Goal: Entertainment & Leisure: Consume media (video, audio)

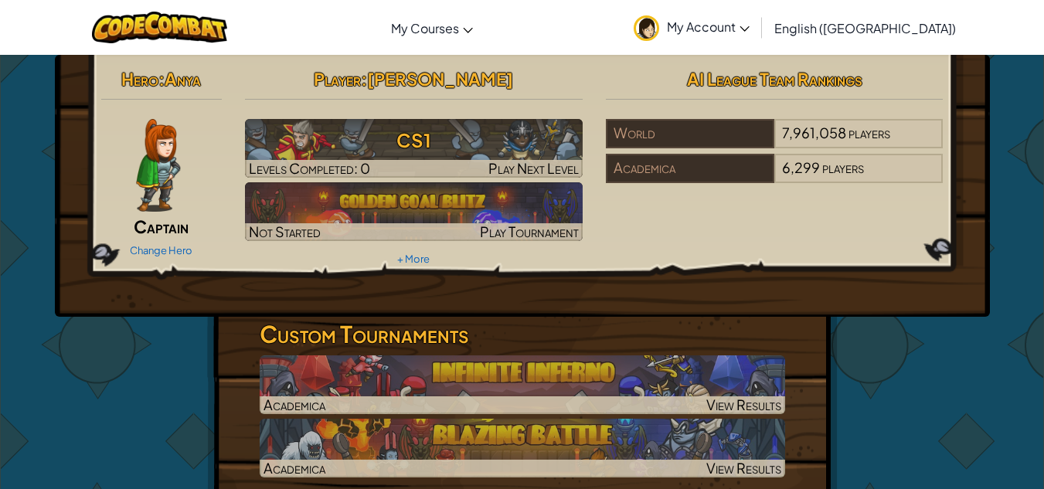
click at [306, 97] on div "Player : [PERSON_NAME] CS1 Levels Completed: 0 Play Next Level Not Started Play…" at bounding box center [413, 167] width 361 height 208
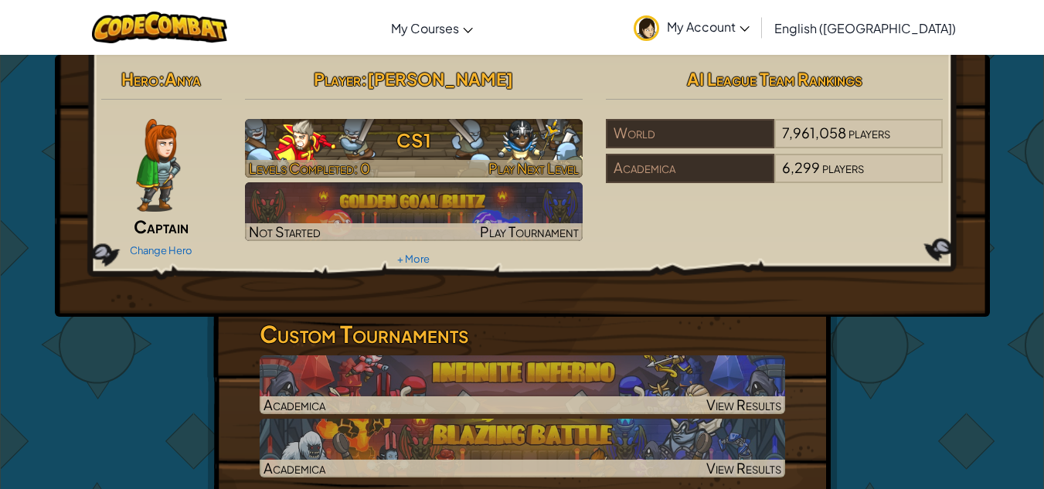
click at [301, 150] on h3 "CS1" at bounding box center [414, 140] width 338 height 35
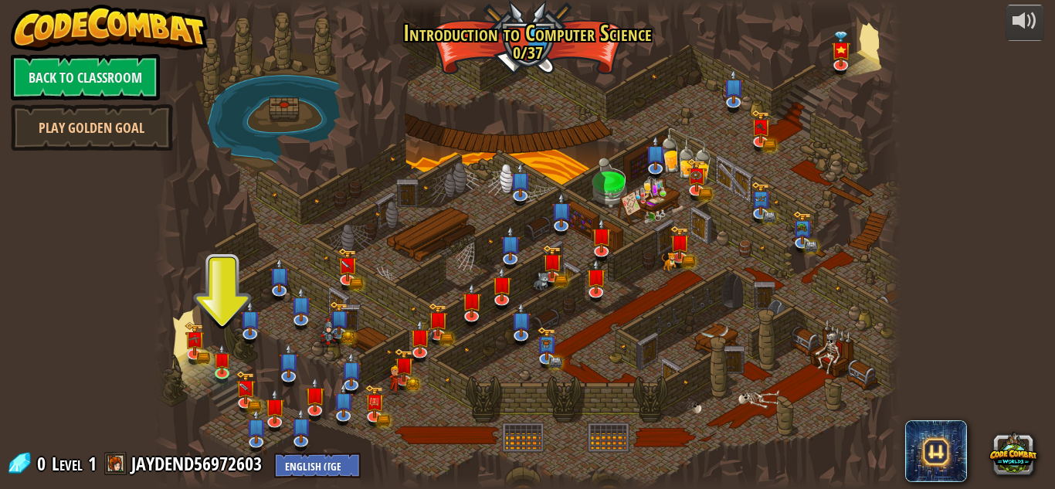
click at [226, 332] on div at bounding box center [528, 244] width 748 height 489
click at [192, 349] on img at bounding box center [195, 331] width 20 height 44
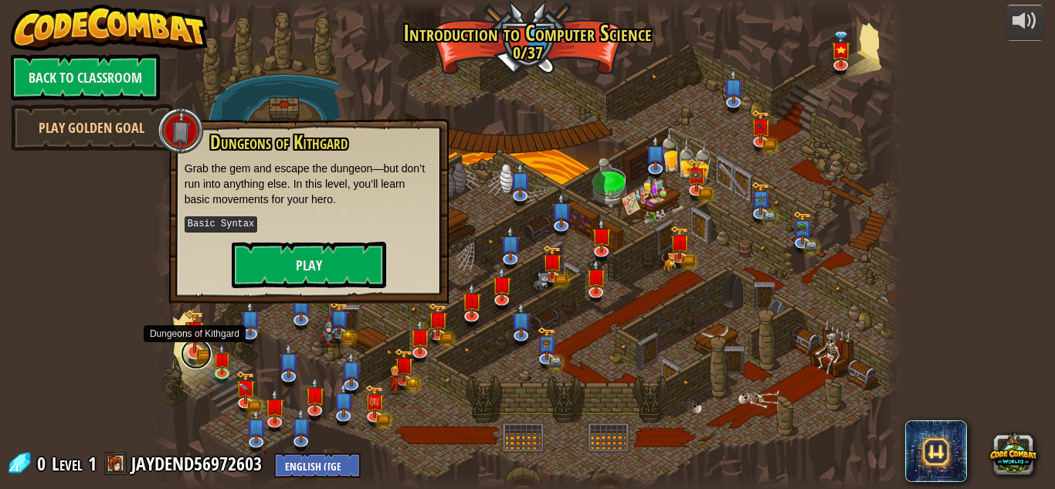
click at [193, 355] on link at bounding box center [196, 353] width 31 height 31
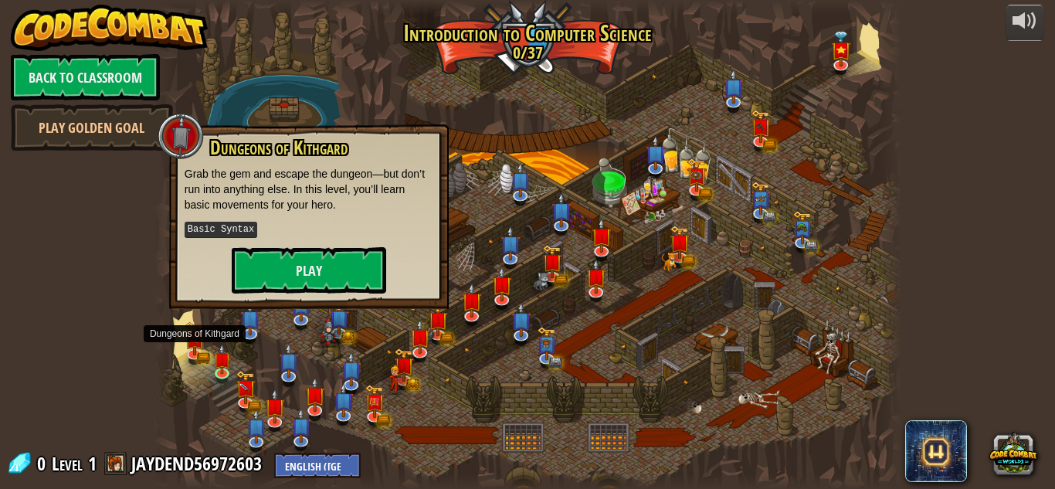
click at [212, 361] on div at bounding box center [528, 244] width 748 height 489
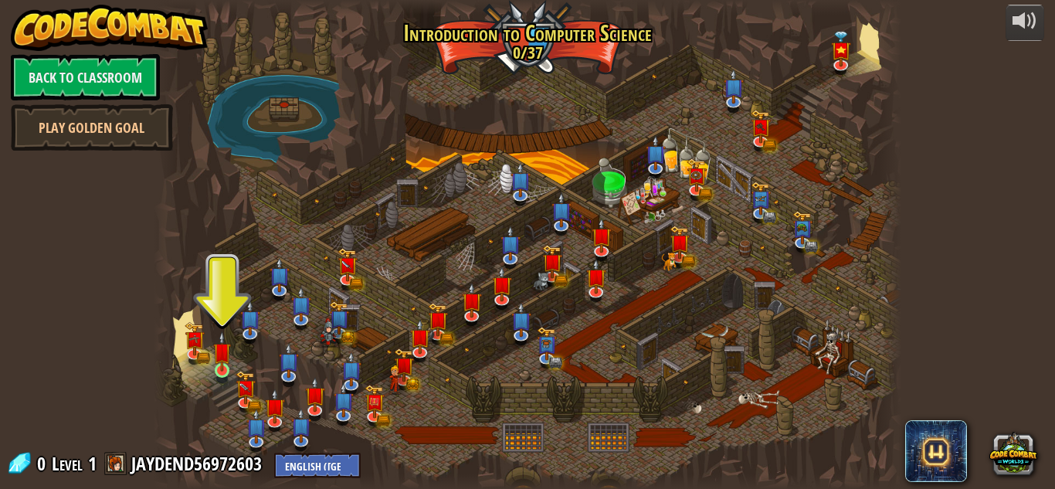
click at [227, 356] on img at bounding box center [222, 351] width 18 height 40
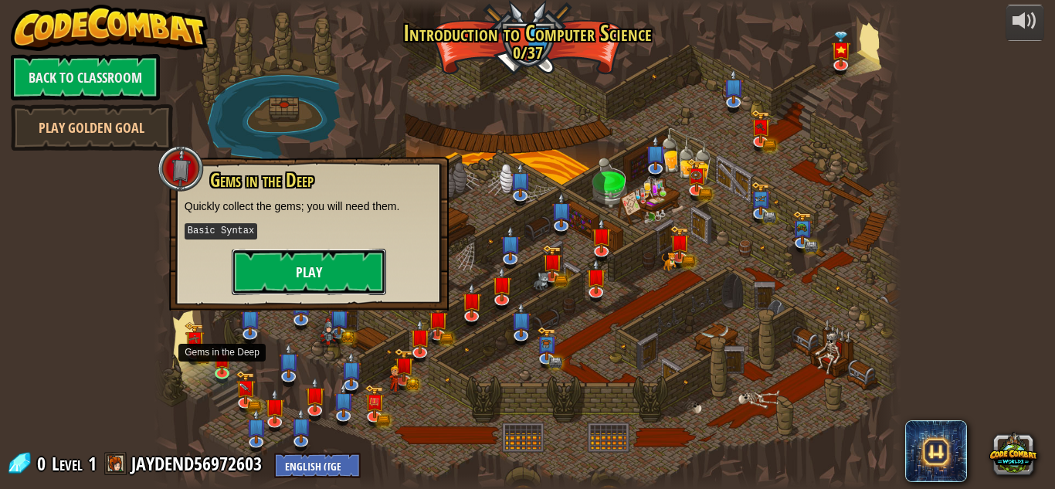
click at [279, 280] on button "Play" at bounding box center [309, 272] width 155 height 46
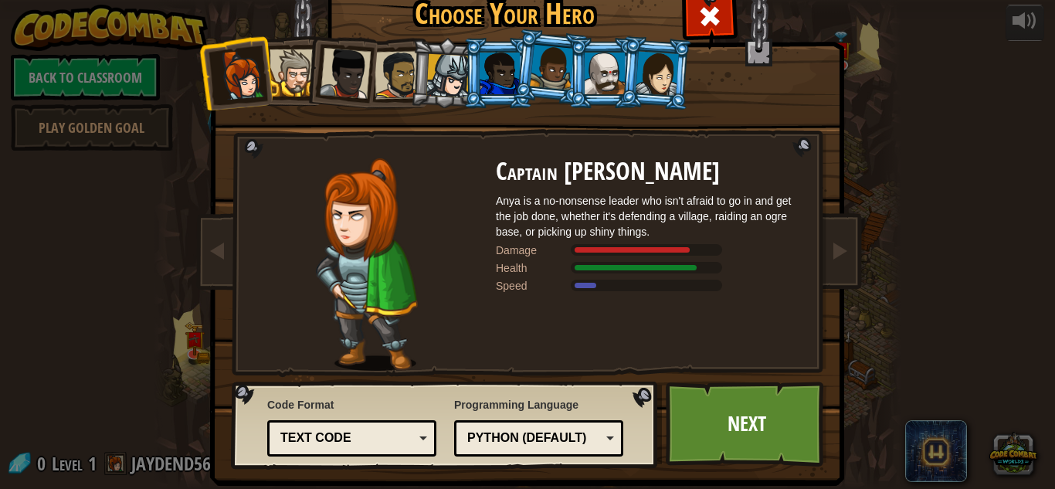
click at [644, 53] on div at bounding box center [657, 73] width 43 height 44
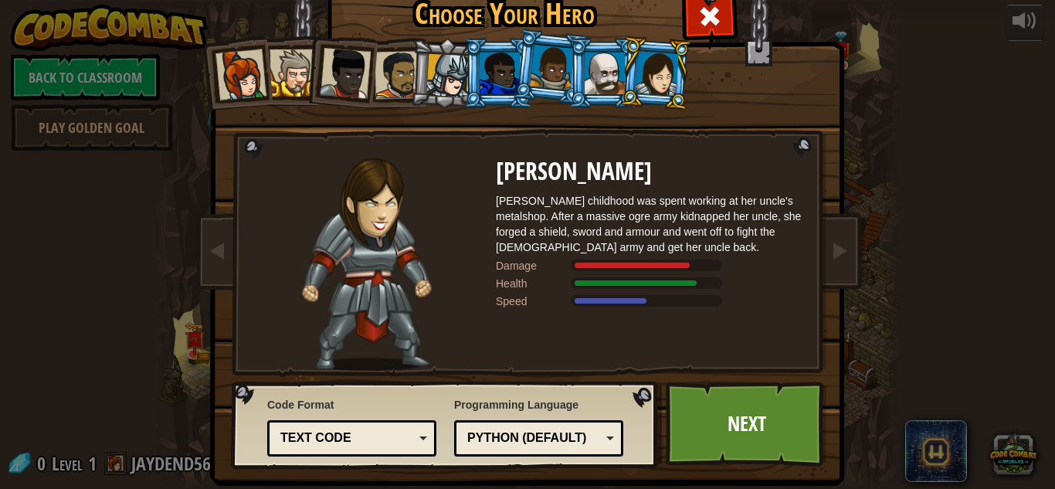
click at [636, 62] on div at bounding box center [657, 73] width 43 height 44
click at [753, 370] on div "[PERSON_NAME] [PERSON_NAME] childhood was spent working at her uncle's metalsho…" at bounding box center [650, 264] width 309 height 212
click at [786, 420] on link "Next" at bounding box center [746, 424] width 161 height 85
